Goal: Navigation & Orientation: Find specific page/section

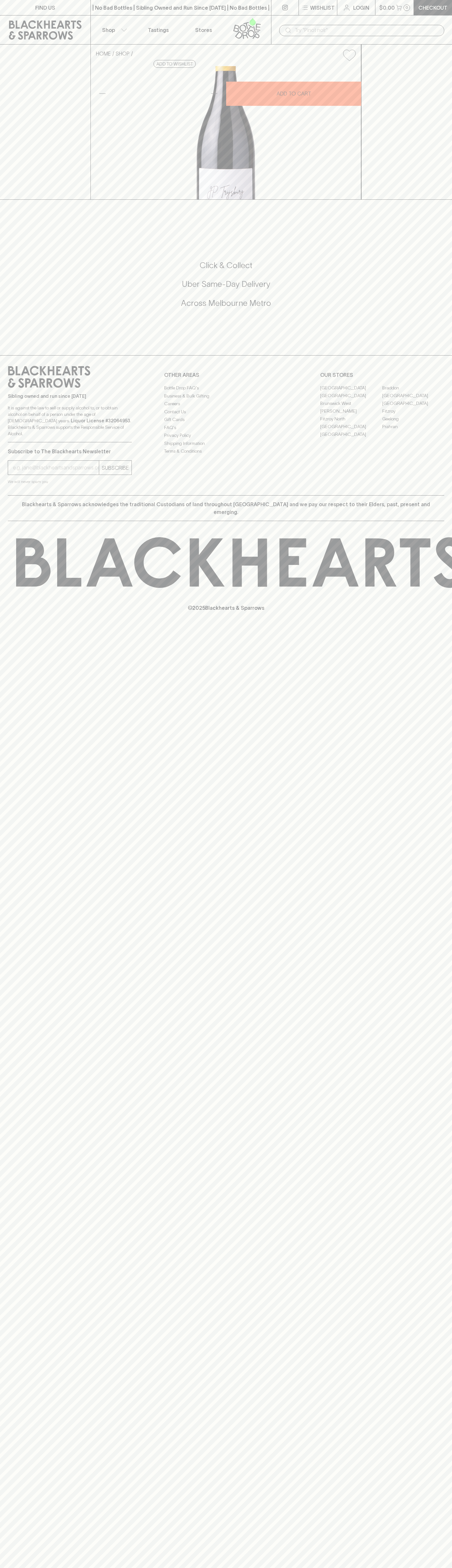
click at [351, 391] on link "[GEOGRAPHIC_DATA]" at bounding box center [351, 388] width 62 height 8
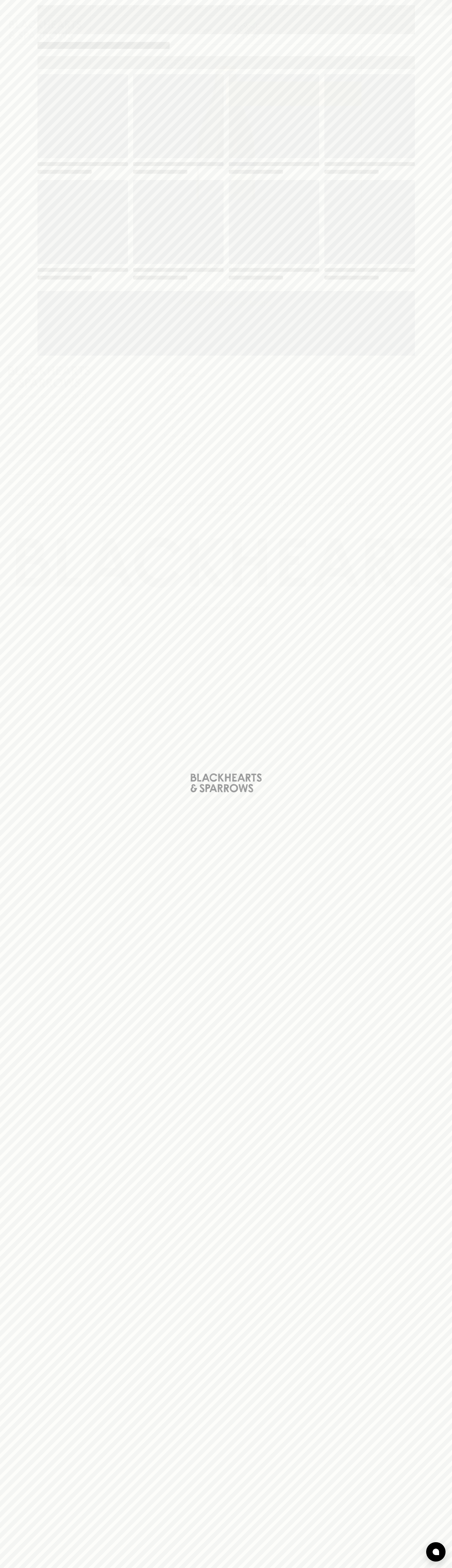
click at [306, 211] on span "Loading" at bounding box center [274, 222] width 90 height 84
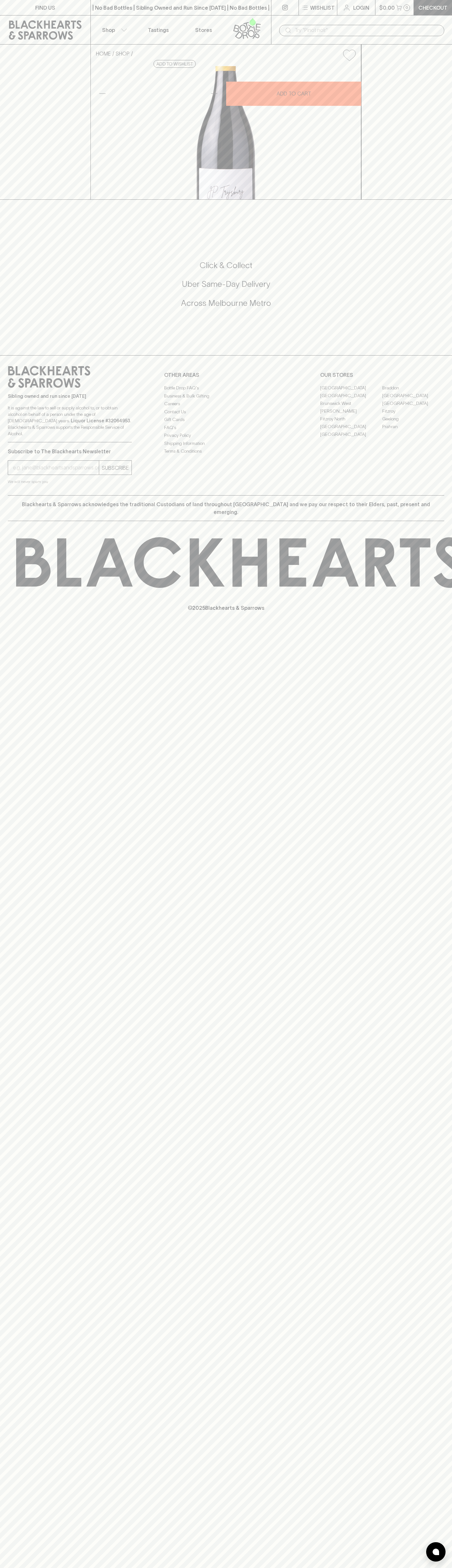
click at [336, 14] on button "Wishlist" at bounding box center [317, 7] width 38 height 15
click at [415, 1567] on html "FIND US | No Bad Bottles | Sibling Owned and Run Since [DATE] | No Bad Bottles …" at bounding box center [226, 784] width 452 height 1568
click at [27, 1231] on div at bounding box center [226, 784] width 452 height 1568
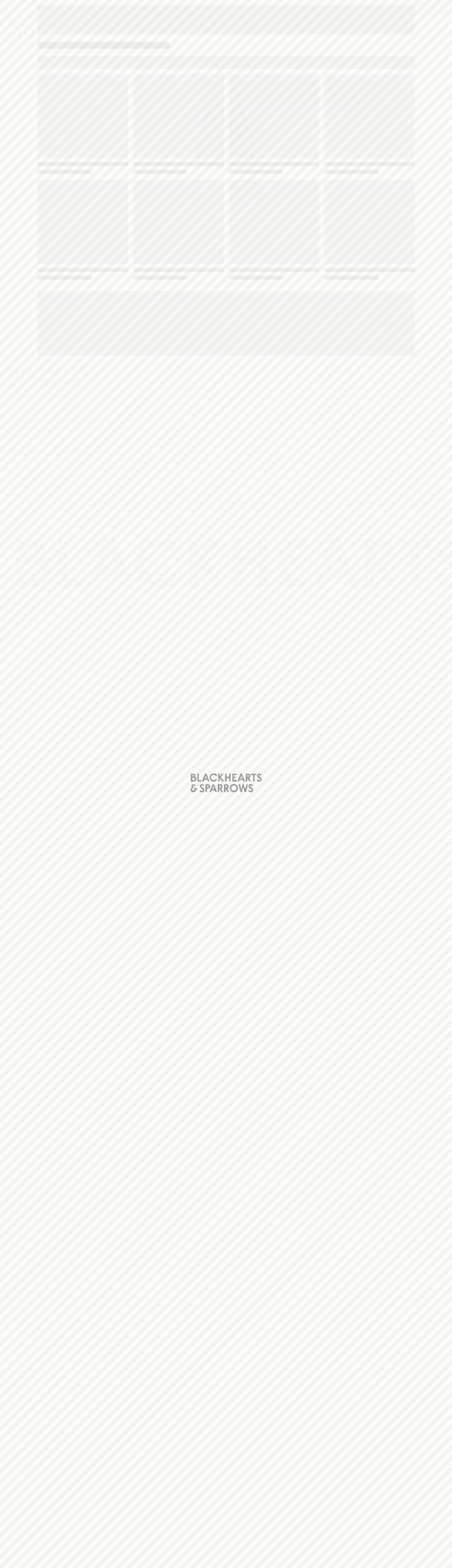
click at [306, 211] on span "Loading" at bounding box center [274, 222] width 90 height 84
